Goal: Complete application form

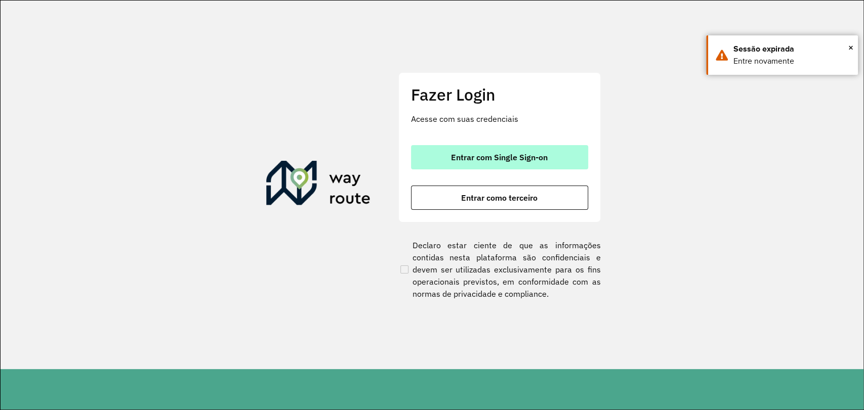
click at [441, 148] on button "Entrar com Single Sign-on" at bounding box center [499, 157] width 177 height 24
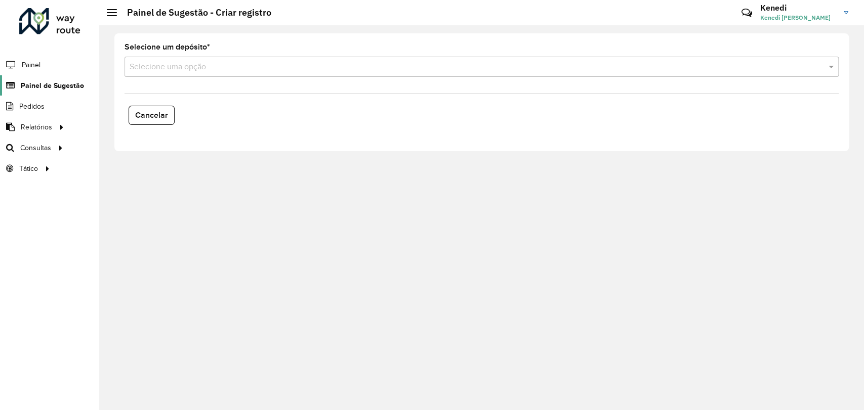
click at [68, 81] on span "Painel de Sugestão" at bounding box center [52, 85] width 63 height 11
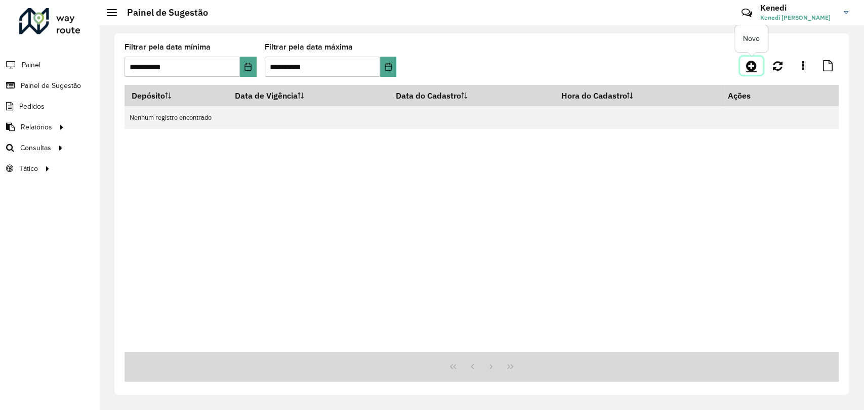
click at [745, 70] on link at bounding box center [751, 66] width 23 height 18
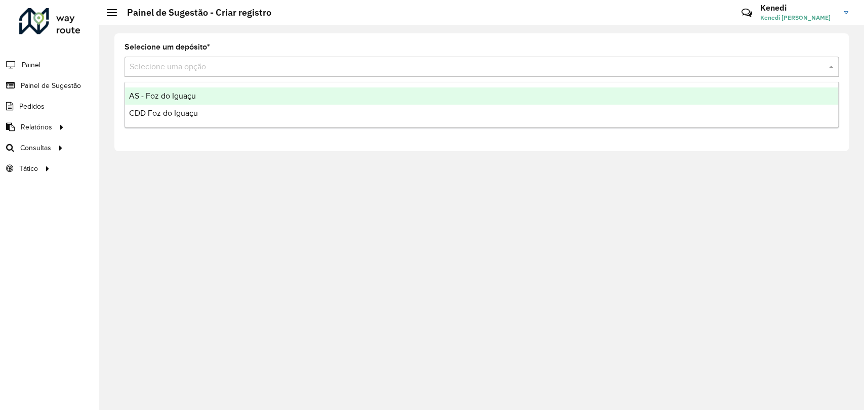
click at [475, 73] on div "Selecione uma opção" at bounding box center [482, 67] width 714 height 20
click at [211, 95] on div "AS - Foz do Iguaçu" at bounding box center [481, 96] width 713 height 17
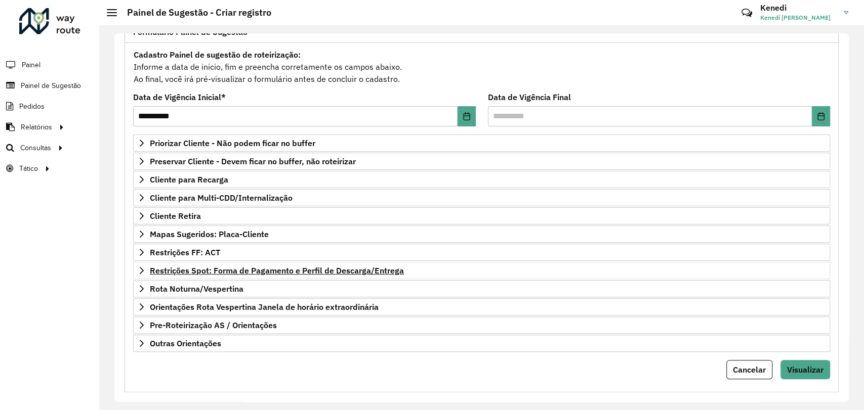
scroll to position [92, 0]
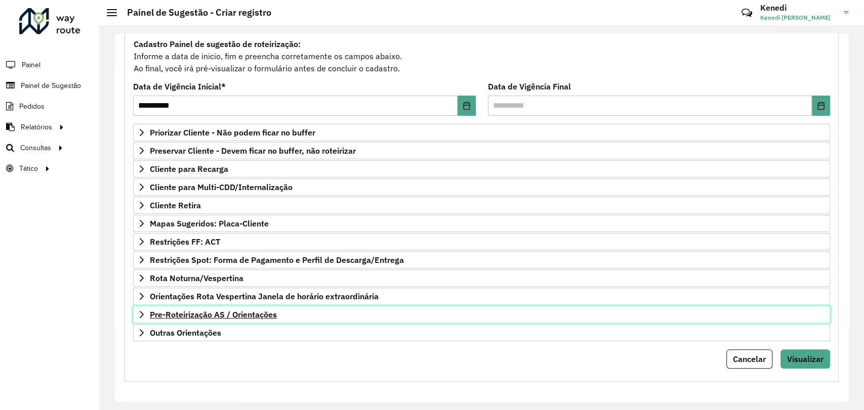
click at [139, 313] on icon at bounding box center [142, 315] width 8 height 8
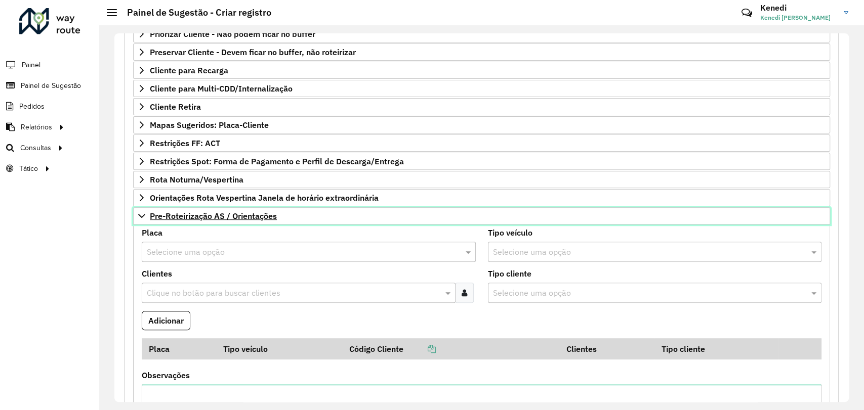
scroll to position [204, 0]
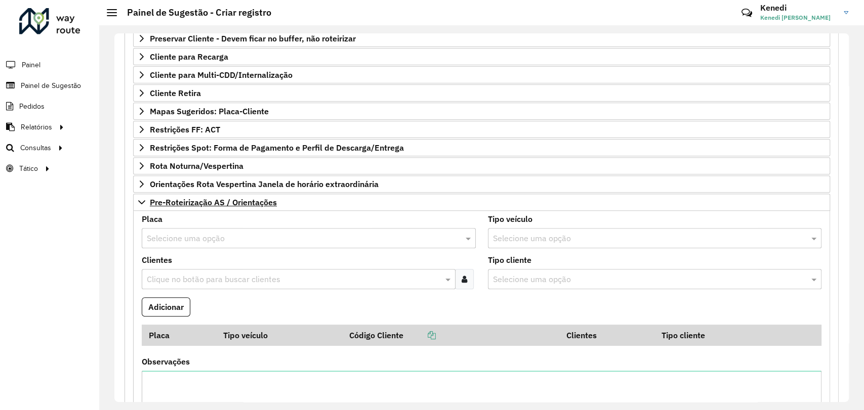
click at [196, 240] on input "text" at bounding box center [299, 239] width 304 height 12
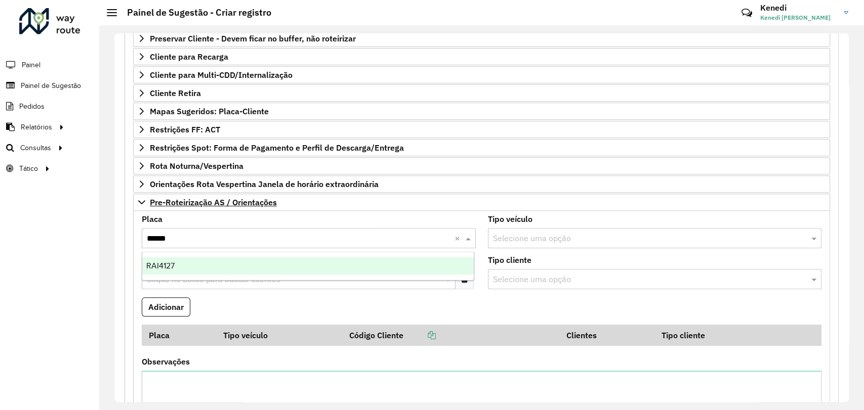
type input "*******"
click at [174, 266] on div "RAI4127" at bounding box center [308, 266] width 332 height 17
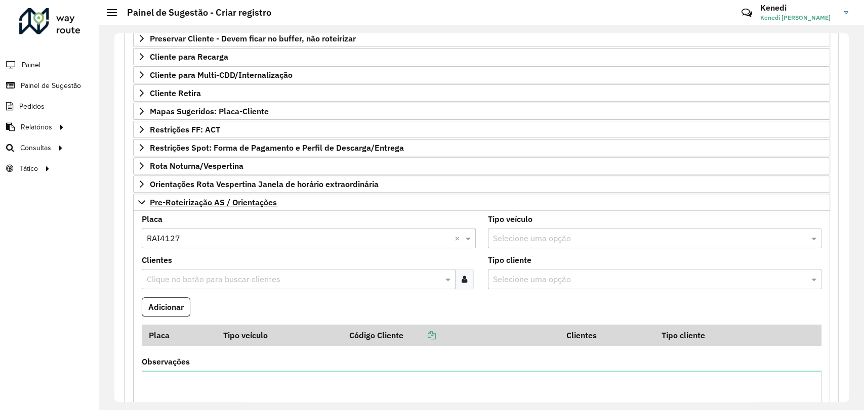
click at [178, 274] on input "text" at bounding box center [293, 280] width 299 height 12
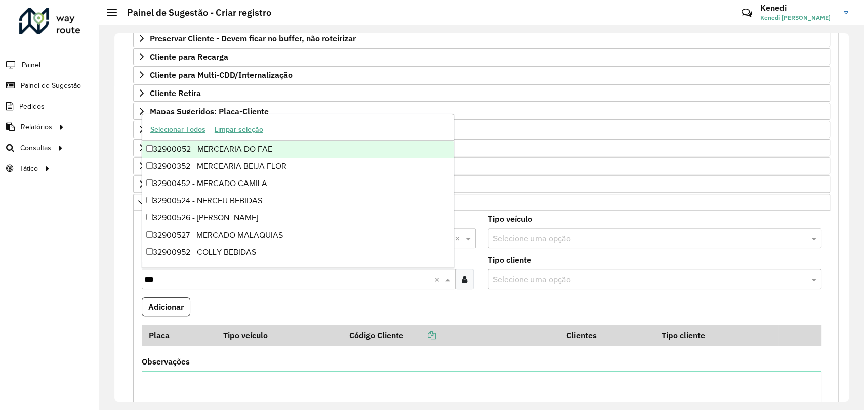
type input "****"
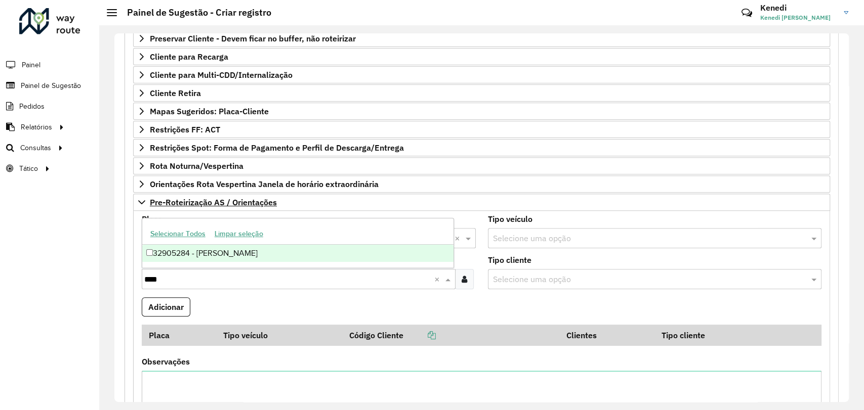
click at [178, 254] on div "32905284 - [PERSON_NAME]" at bounding box center [297, 253] width 311 height 17
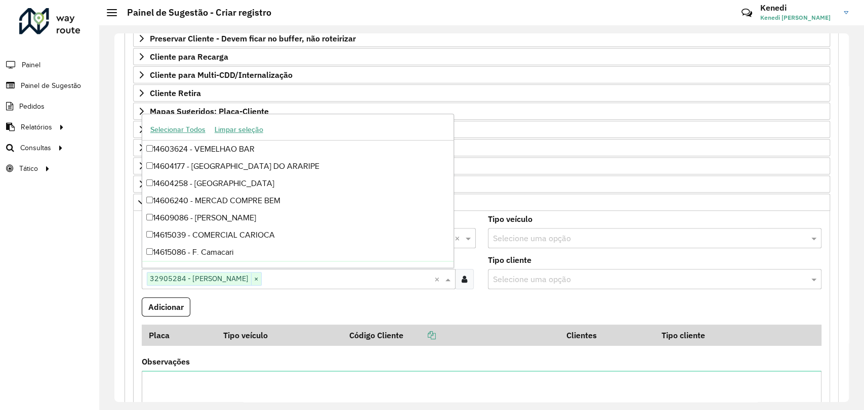
click at [477, 298] on formly-field "Adicionar" at bounding box center [482, 311] width 692 height 27
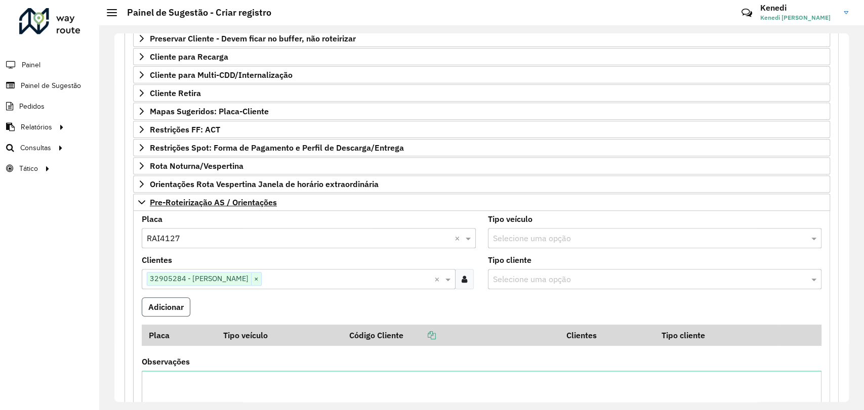
click at [172, 308] on button "Adicionar" at bounding box center [166, 307] width 49 height 19
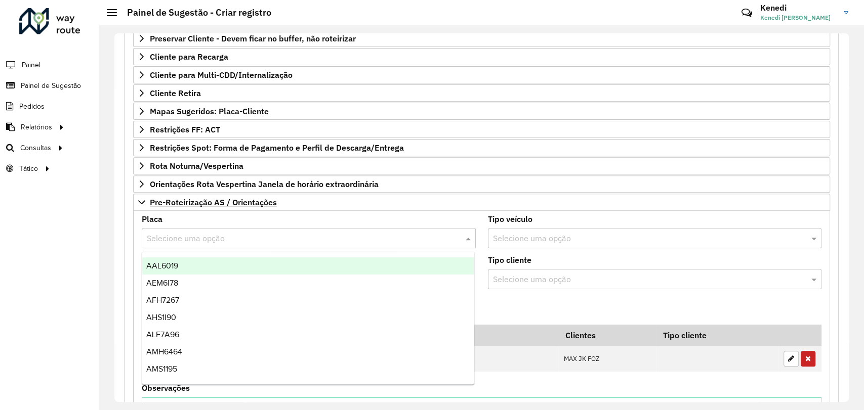
click at [193, 239] on input "text" at bounding box center [299, 239] width 304 height 12
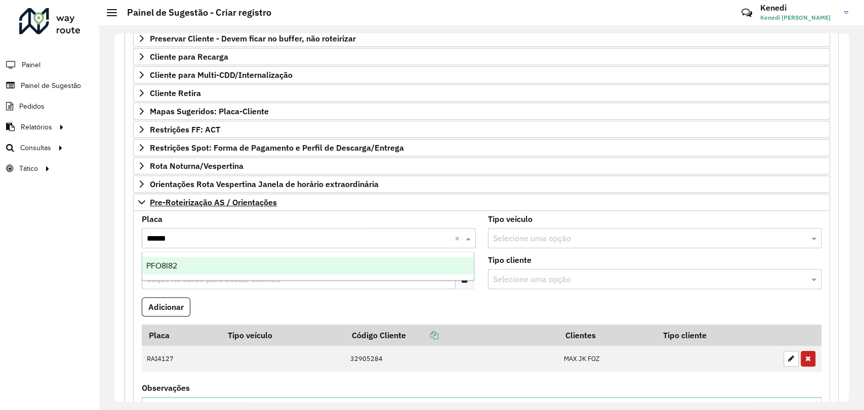
type input "*******"
click at [202, 272] on div "PFO8I82" at bounding box center [308, 266] width 332 height 17
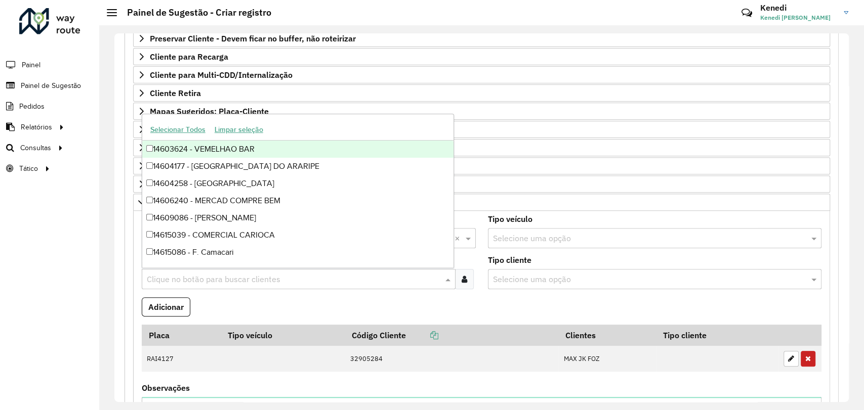
click at [182, 276] on input "text" at bounding box center [293, 280] width 299 height 12
type input "***"
click at [194, 151] on div "32900731 - SUPERMERCADOS IRANI" at bounding box center [297, 149] width 311 height 17
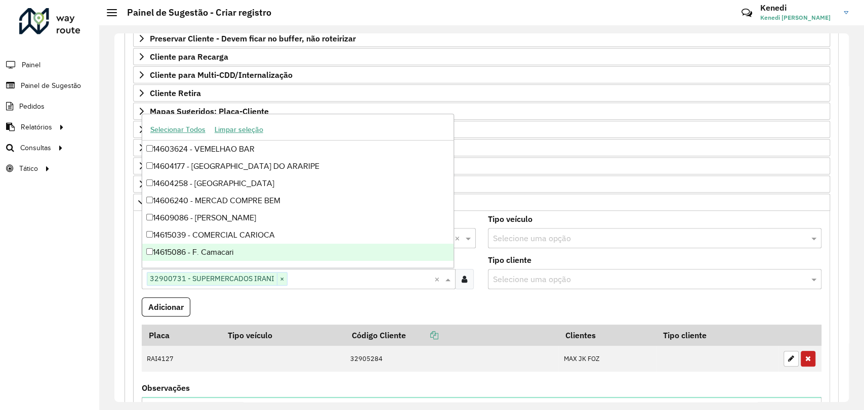
click at [481, 310] on formly-field "Adicionar" at bounding box center [482, 311] width 692 height 27
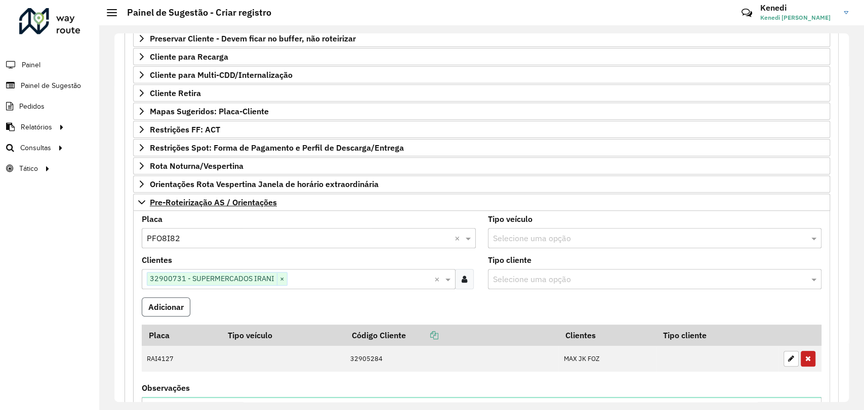
click at [180, 305] on button "Adicionar" at bounding box center [166, 307] width 49 height 19
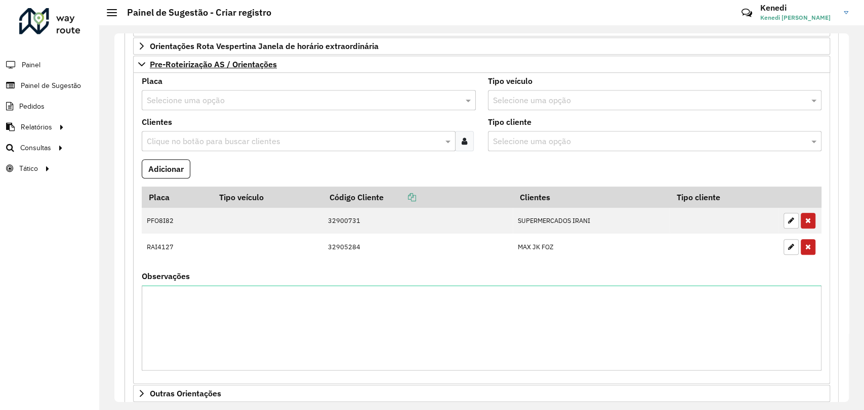
scroll to position [373, 0]
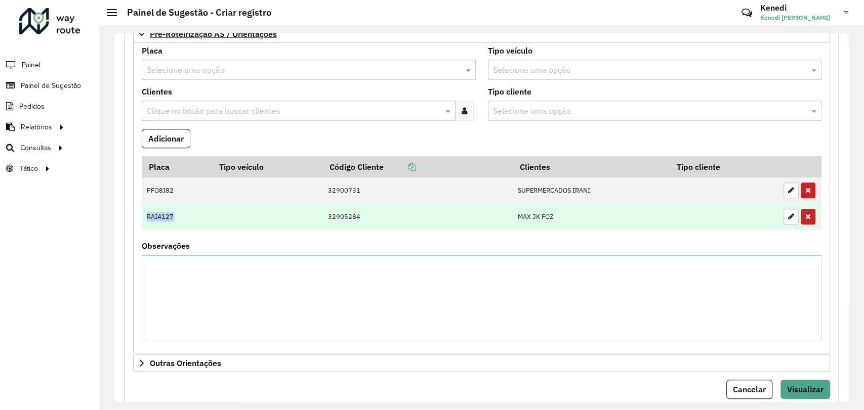
drag, startPoint x: 145, startPoint y: 215, endPoint x: 174, endPoint y: 216, distance: 28.3
click at [174, 216] on td "RAI4127" at bounding box center [177, 216] width 70 height 26
click at [184, 216] on td "RAI4127" at bounding box center [177, 216] width 70 height 26
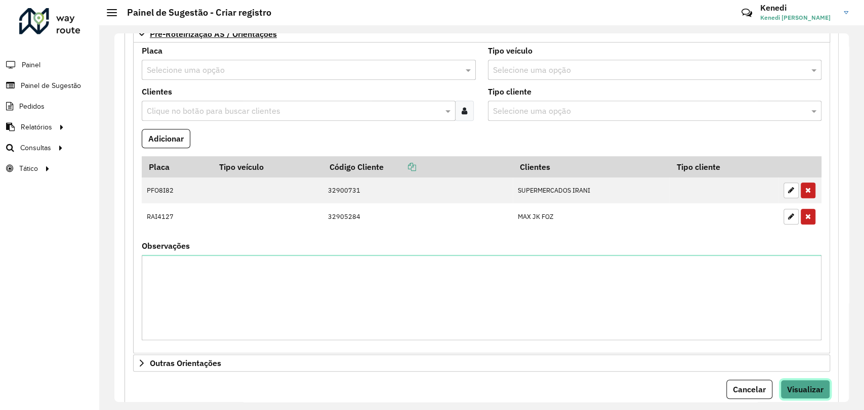
click at [788, 388] on span "Visualizar" at bounding box center [805, 390] width 36 height 10
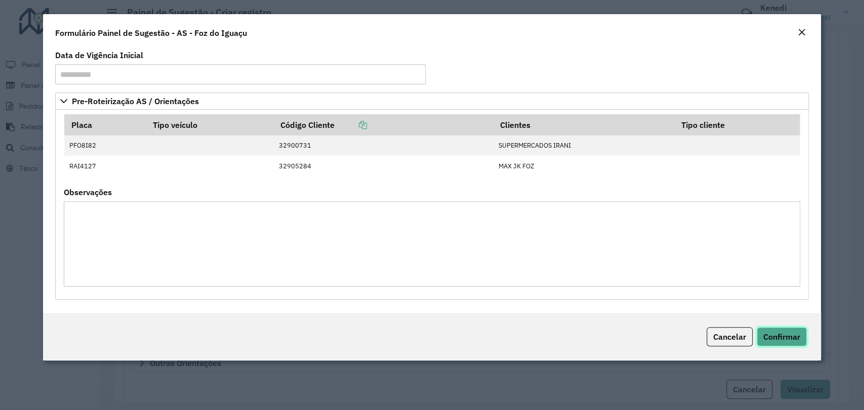
click at [776, 337] on span "Confirmar" at bounding box center [781, 337] width 37 height 10
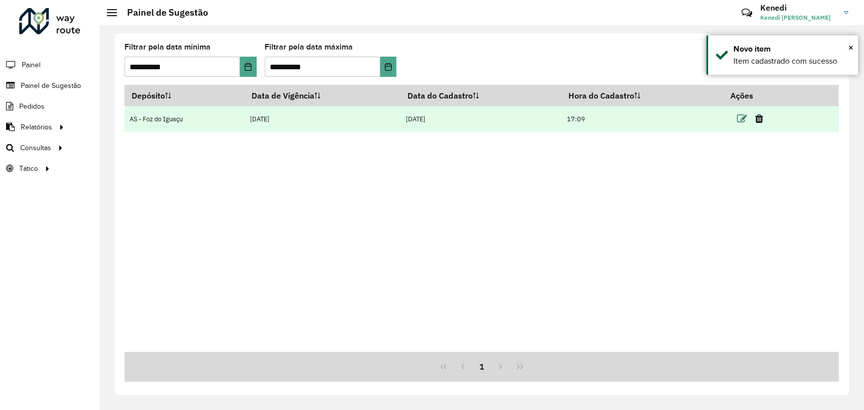
click at [742, 119] on icon at bounding box center [741, 119] width 10 height 10
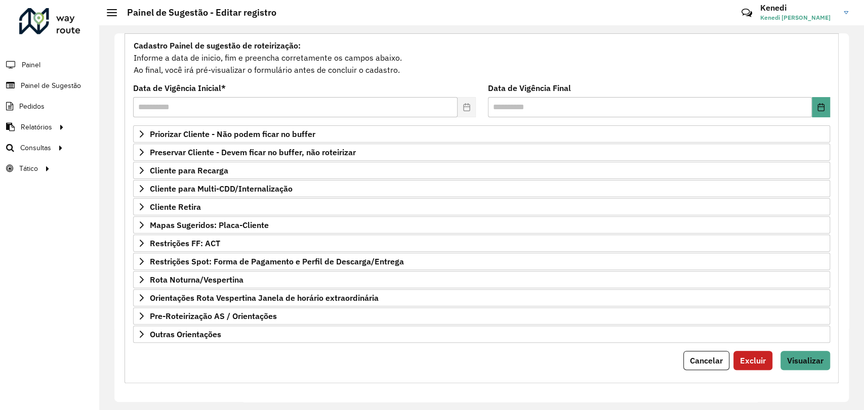
scroll to position [92, 0]
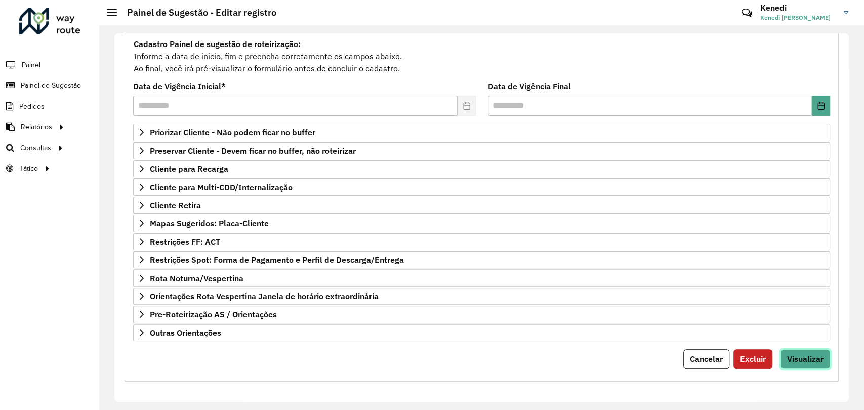
click at [804, 357] on span "Visualizar" at bounding box center [805, 359] width 36 height 10
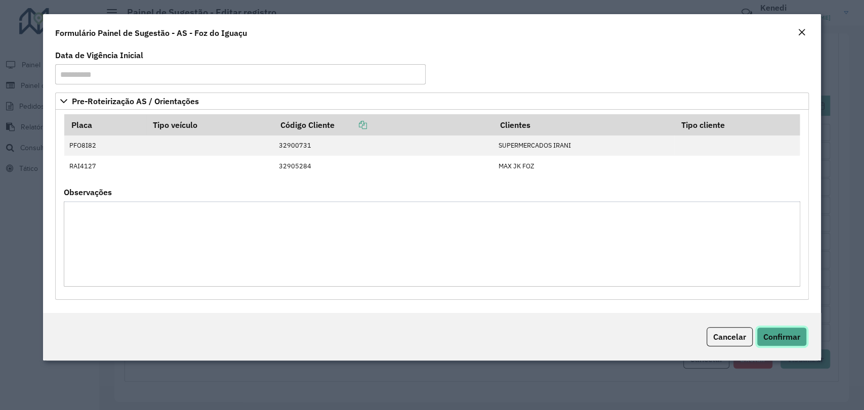
click at [777, 335] on span "Confirmar" at bounding box center [781, 337] width 37 height 10
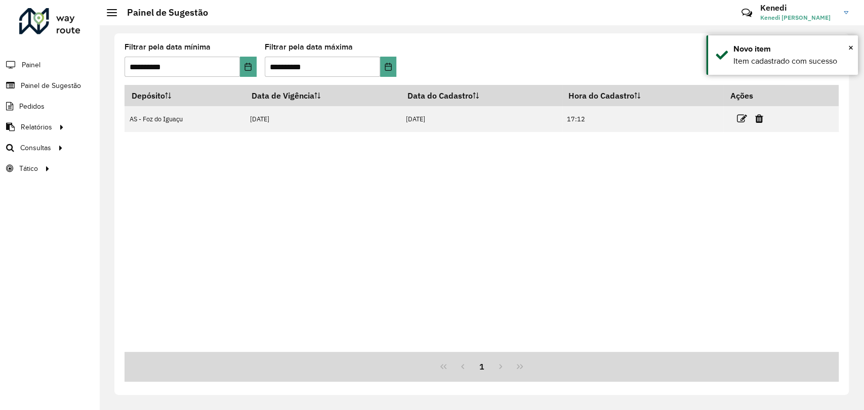
drag, startPoint x: 644, startPoint y: 183, endPoint x: 624, endPoint y: 167, distance: 25.9
click at [640, 181] on div "Depósito Data de Vigência Data do Cadastro Hora do Cadastro Ações AS - Foz do I…" at bounding box center [482, 218] width 714 height 267
